Goal: Task Accomplishment & Management: Manage account settings

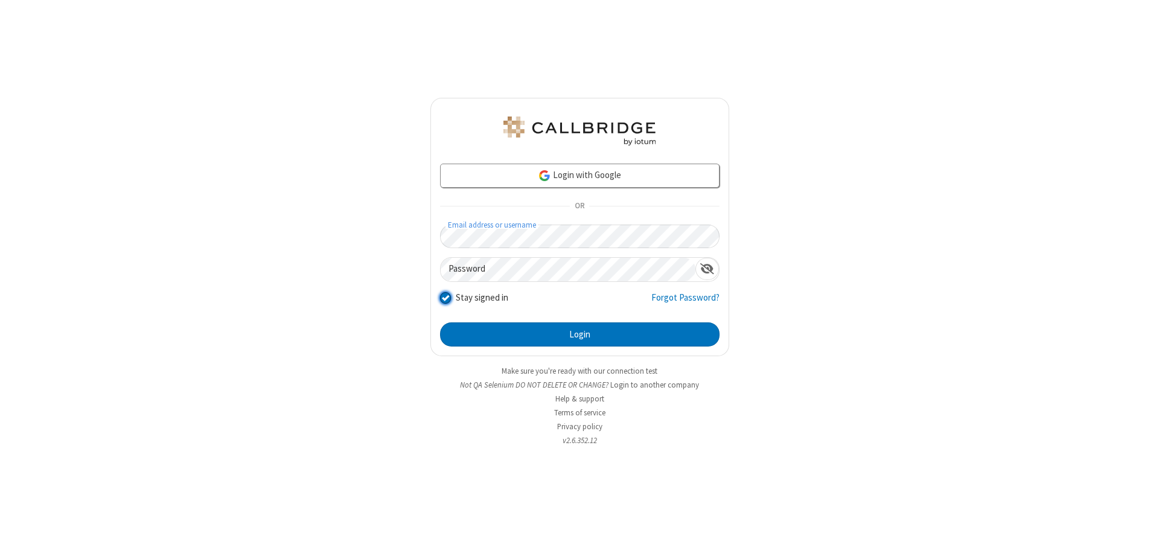
click at [445, 297] on input "Stay signed in" at bounding box center [445, 297] width 11 height 13
checkbox input "false"
click at [580, 335] on button "Login" at bounding box center [580, 334] width 280 height 24
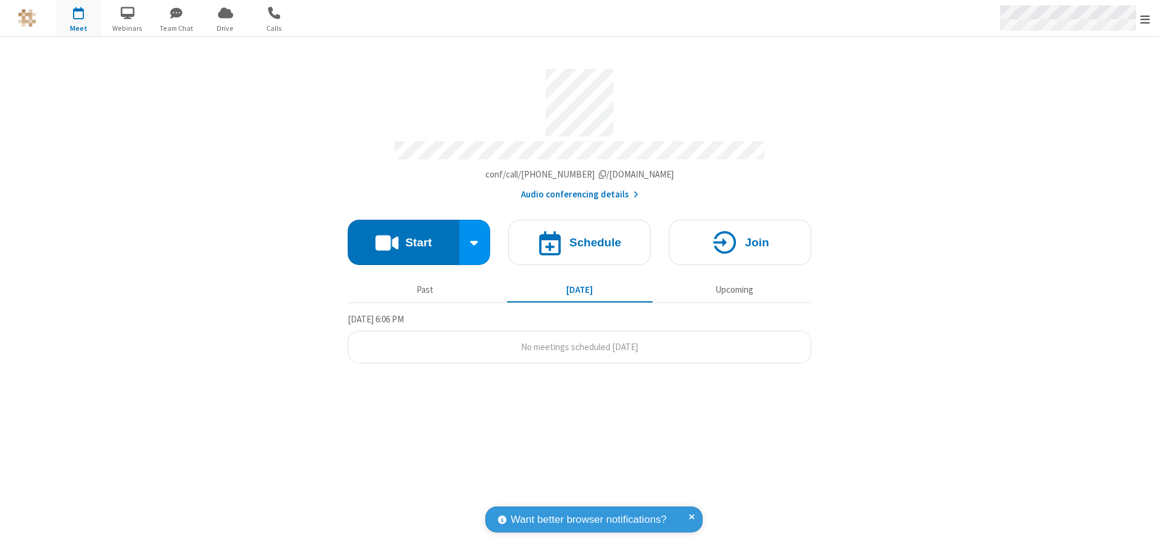
click at [1145, 18] on span "Open menu" at bounding box center [1146, 19] width 10 height 12
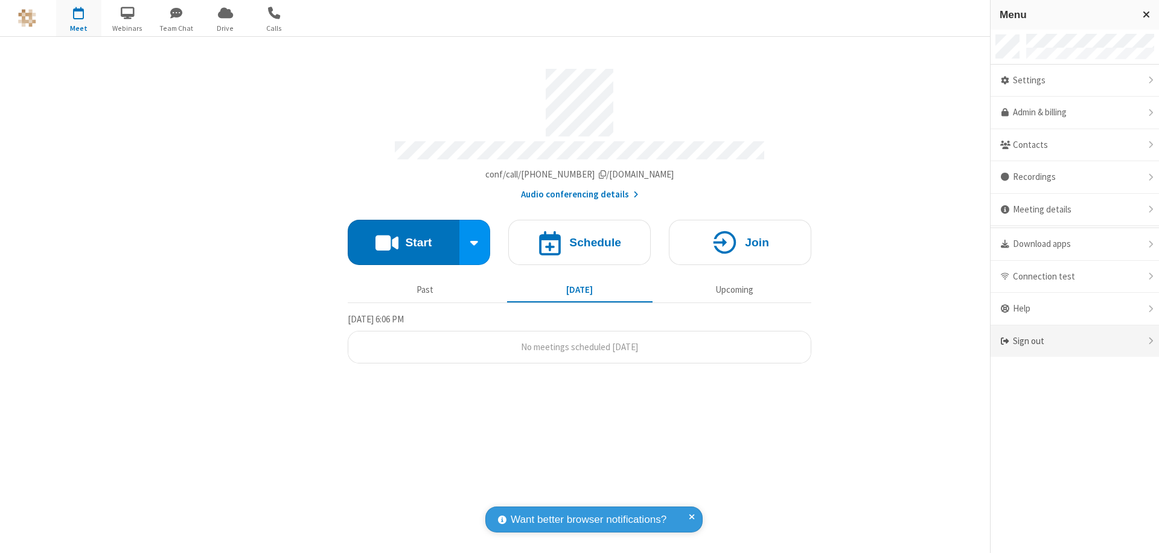
click at [1075, 341] on div "Sign out" at bounding box center [1075, 341] width 168 height 32
